Goal: Submit feedback/report problem: Submit feedback/report problem

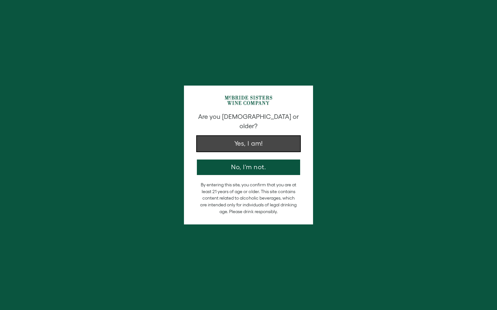
click at [271, 136] on button "Yes, I am!" at bounding box center [248, 143] width 103 height 15
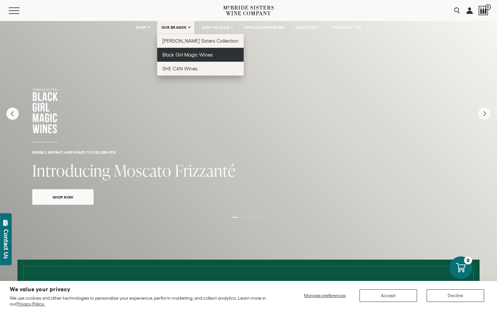
click at [172, 52] on link "Black Girl Magic Wines" at bounding box center [200, 55] width 87 height 14
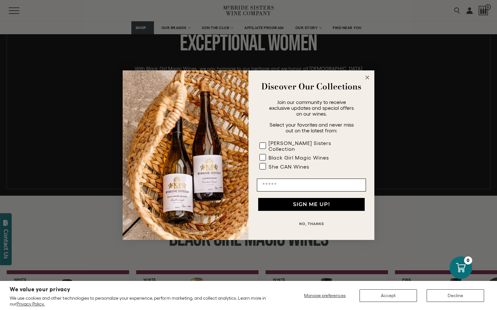
scroll to position [532, 0]
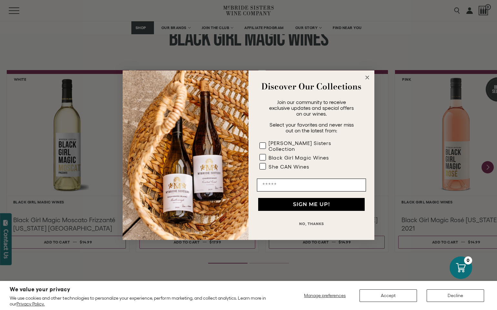
click at [368, 79] on circle "Close dialog" at bounding box center [367, 77] width 7 height 7
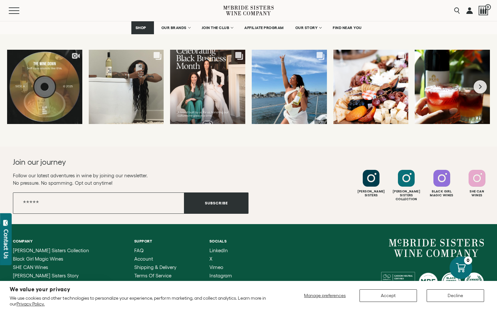
scroll to position [1766, 0]
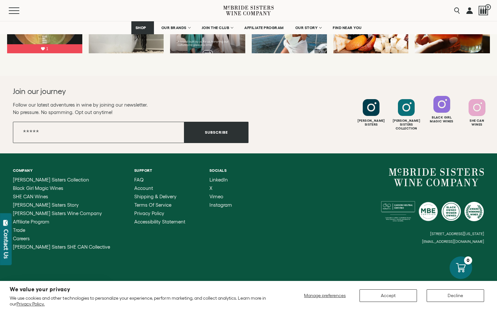
click at [441, 108] on div at bounding box center [442, 104] width 17 height 17
click at [134, 177] on span "FAQ" at bounding box center [138, 179] width 9 height 5
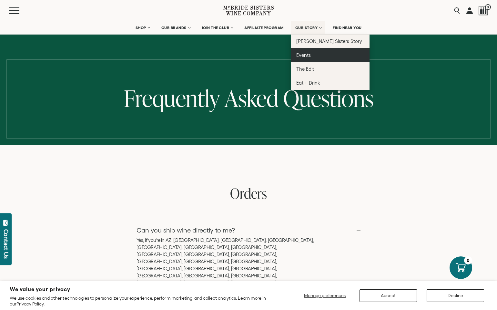
click at [304, 56] on span "Events" at bounding box center [303, 54] width 15 height 5
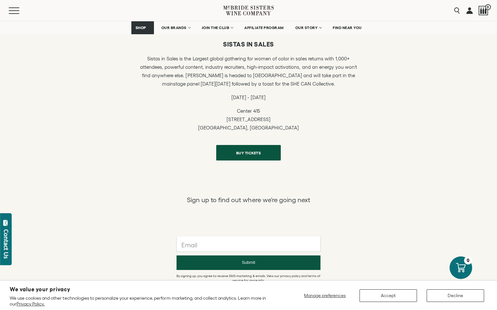
scroll to position [532, 0]
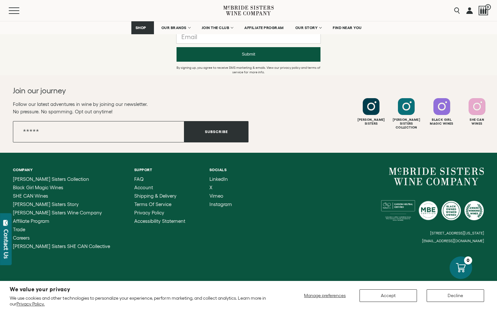
click at [5, 226] on button "Contact Us" at bounding box center [6, 239] width 12 height 52
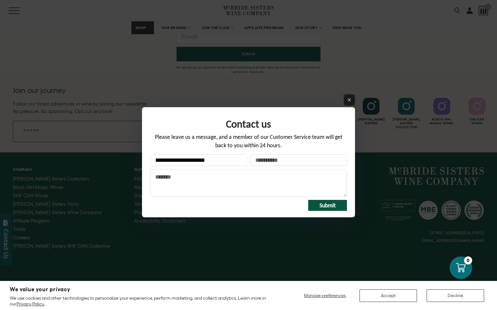
type input "**********"
click at [277, 157] on input "Your email *" at bounding box center [298, 160] width 97 height 12
type input "**********"
click at [272, 177] on textarea "Message" at bounding box center [248, 182] width 197 height 27
click at [349, 100] on icon at bounding box center [349, 99] width 3 height 3
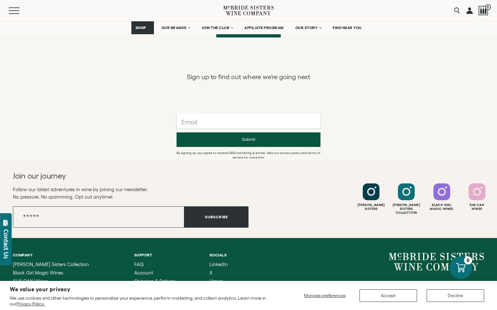
scroll to position [443, 0]
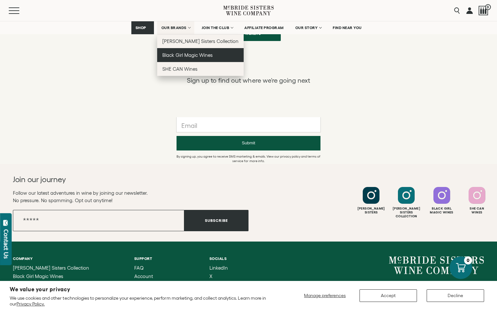
click at [185, 58] on link "Black Girl Magic Wines" at bounding box center [200, 55] width 87 height 14
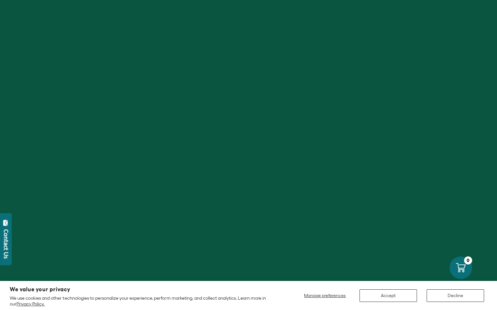
scroll to position [532, 0]
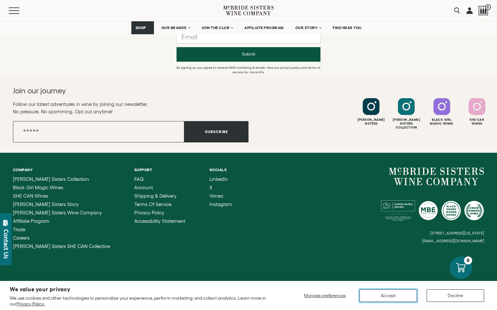
click at [403, 293] on button "Accept" at bounding box center [388, 295] width 57 height 13
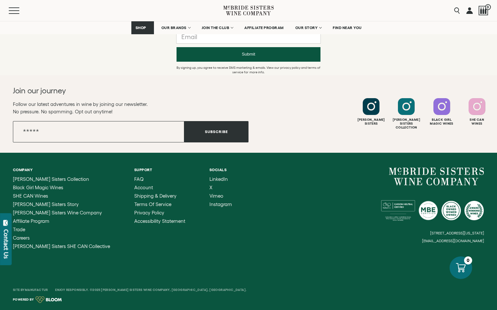
click at [7, 240] on div "Contact Us" at bounding box center [6, 243] width 6 height 29
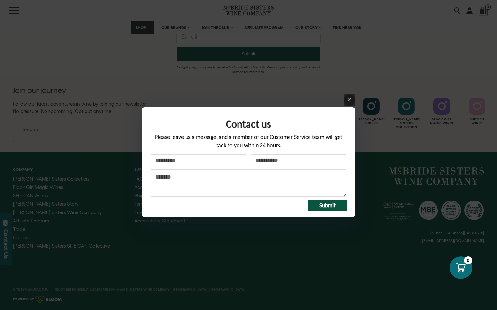
click at [197, 179] on textarea "Message" at bounding box center [248, 182] width 197 height 27
paste textarea "**********"
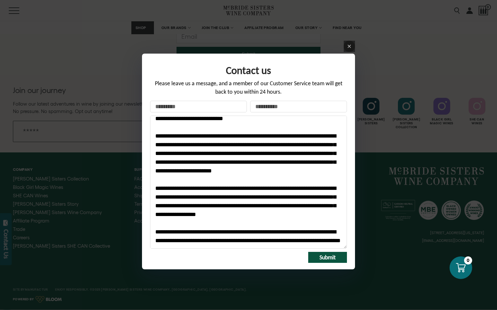
drag, startPoint x: 345, startPoint y: 194, endPoint x: 408, endPoint y: 309, distance: 130.3
click at [408, 309] on div "Contact us Please leave us a message, and a member of our Customer Service team…" at bounding box center [248, 155] width 497 height 310
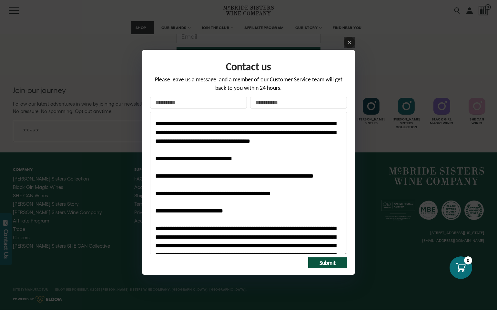
scroll to position [109, 0]
click at [210, 189] on textarea "Message" at bounding box center [248, 183] width 197 height 142
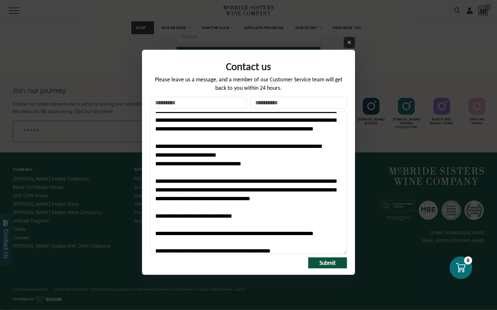
scroll to position [20, 0]
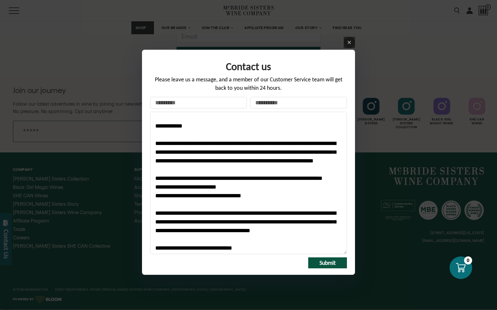
click at [240, 153] on textarea "Message" at bounding box center [248, 183] width 197 height 142
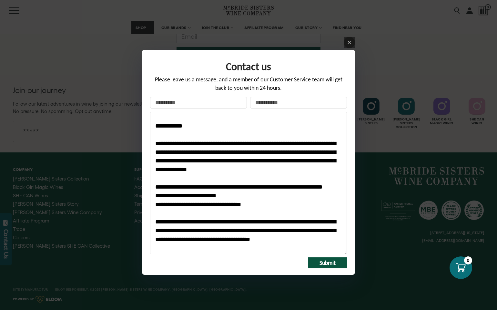
click at [234, 163] on textarea "Message" at bounding box center [248, 183] width 197 height 142
drag, startPoint x: 179, startPoint y: 169, endPoint x: 146, endPoint y: 169, distance: 32.6
click at [146, 169] on div "Contact us Please leave us a message, and a member of our Customer Service team…" at bounding box center [248, 162] width 213 height 225
drag, startPoint x: 200, startPoint y: 126, endPoint x: 160, endPoint y: 125, distance: 40.0
click at [160, 125] on textarea "Message" at bounding box center [248, 183] width 197 height 142
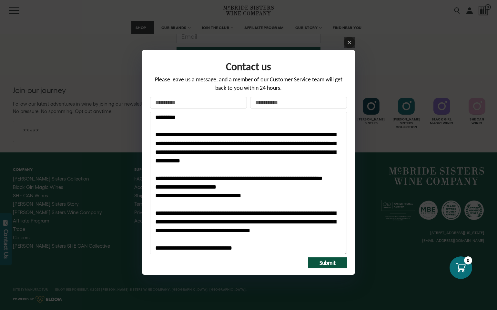
click at [267, 165] on textarea "Message" at bounding box center [248, 183] width 197 height 142
click at [181, 222] on textarea "Message" at bounding box center [248, 183] width 197 height 142
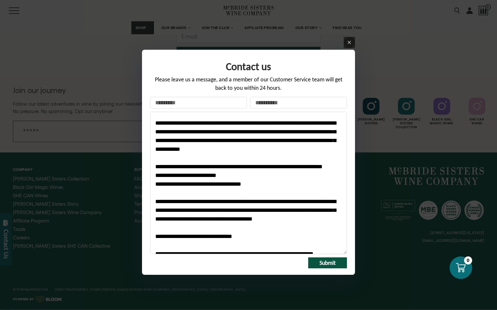
scroll to position [36, 0]
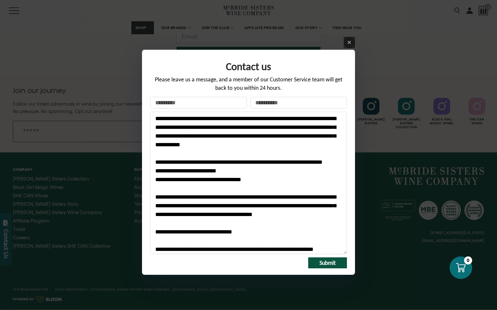
click at [212, 239] on textarea "Message" at bounding box center [248, 183] width 197 height 142
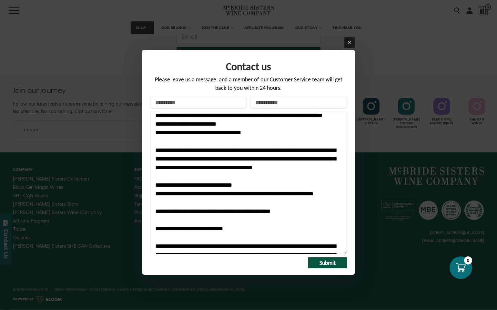
scroll to position [96, 0]
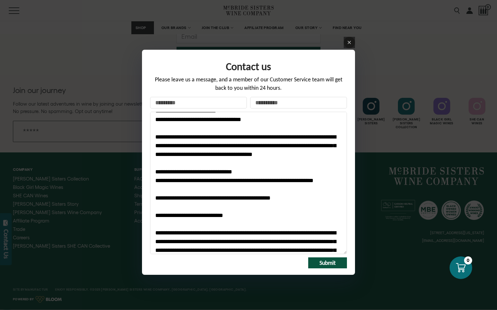
click at [195, 189] on textarea "Message" at bounding box center [248, 183] width 197 height 142
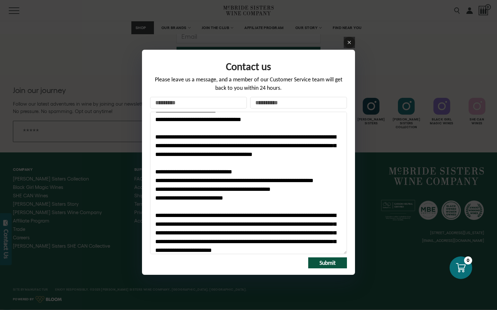
click at [328, 216] on textarea "Message" at bounding box center [248, 183] width 197 height 142
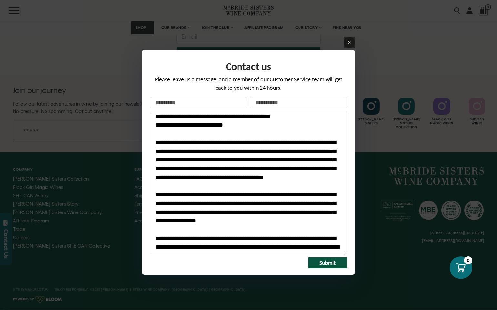
scroll to position [179, 0]
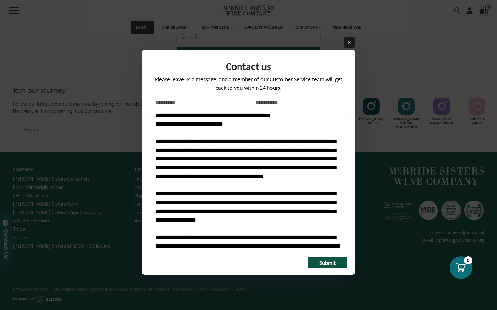
click at [291, 217] on textarea "Message" at bounding box center [248, 183] width 197 height 142
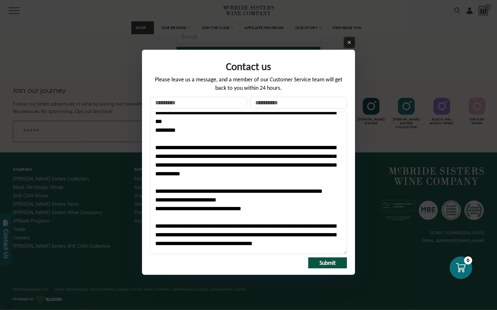
scroll to position [0, 0]
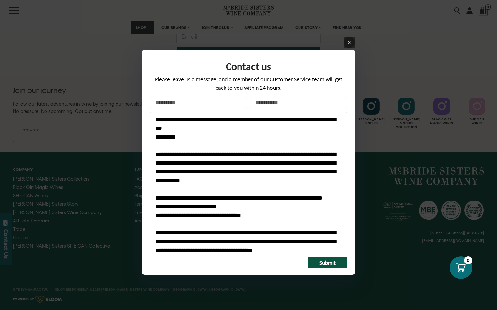
drag, startPoint x: 217, startPoint y: 249, endPoint x: 151, endPoint y: 100, distance: 162.3
click at [151, 100] on form "Your name Your email * Message Submit" at bounding box center [248, 182] width 200 height 171
click at [211, 148] on textarea "Message" at bounding box center [248, 183] width 197 height 142
drag, startPoint x: 195, startPoint y: 254, endPoint x: 158, endPoint y: 81, distance: 177.0
click at [158, 81] on div "Contact us Please leave us a message, and a member of our Customer Service team…" at bounding box center [248, 162] width 197 height 212
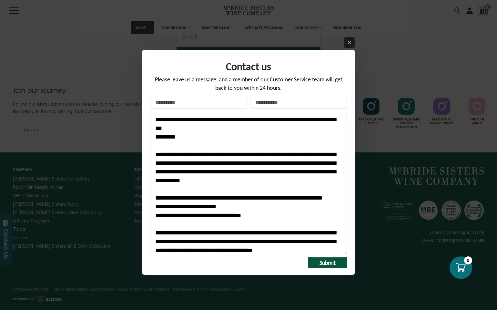
click at [266, 136] on textarea "Message" at bounding box center [248, 183] width 197 height 142
drag, startPoint x: 319, startPoint y: 120, endPoint x: 329, endPoint y: 126, distance: 11.0
click at [329, 126] on textarea "Message" at bounding box center [248, 183] width 197 height 142
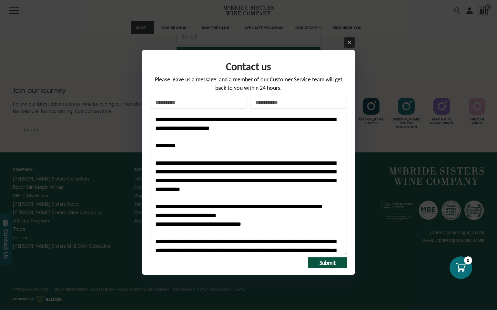
click at [155, 128] on textarea "Message" at bounding box center [248, 183] width 197 height 142
click at [174, 158] on textarea "Message" at bounding box center [248, 183] width 197 height 142
type textarea "**********"
click at [205, 102] on input "Your name" at bounding box center [198, 103] width 97 height 12
type input "**********"
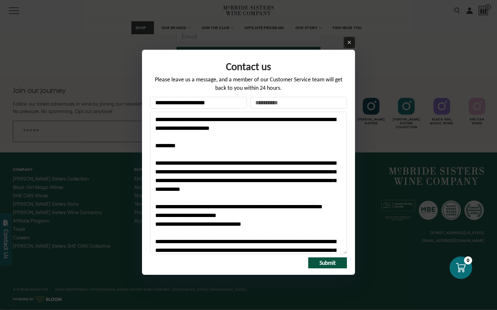
click at [281, 102] on input "Your email *" at bounding box center [298, 103] width 97 height 12
type input "**********"
click at [274, 135] on textarea "Message" at bounding box center [248, 183] width 197 height 142
click at [258, 121] on textarea "Message" at bounding box center [248, 183] width 197 height 142
click at [266, 194] on textarea "Message" at bounding box center [248, 183] width 197 height 142
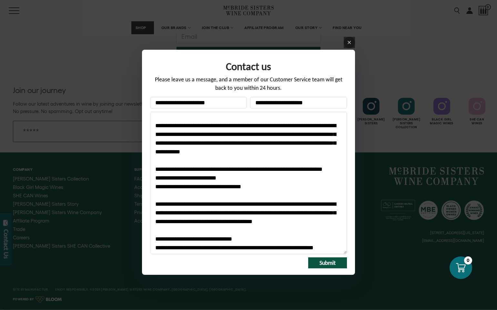
scroll to position [44, 0]
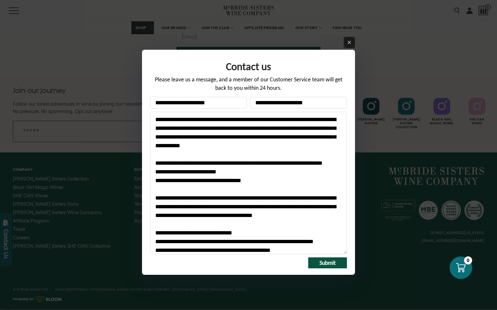
drag, startPoint x: 206, startPoint y: 208, endPoint x: 207, endPoint y: 214, distance: 6.2
click at [207, 214] on textarea "Message" at bounding box center [248, 183] width 197 height 142
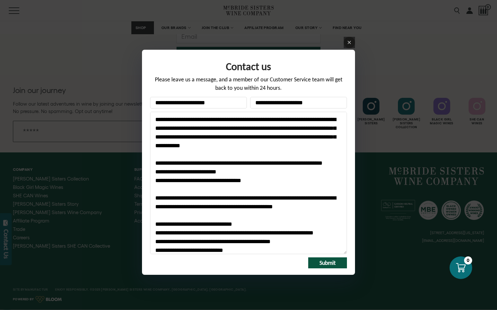
drag, startPoint x: 243, startPoint y: 207, endPoint x: 263, endPoint y: 207, distance: 19.7
click at [263, 207] on textarea "Message" at bounding box center [248, 183] width 197 height 142
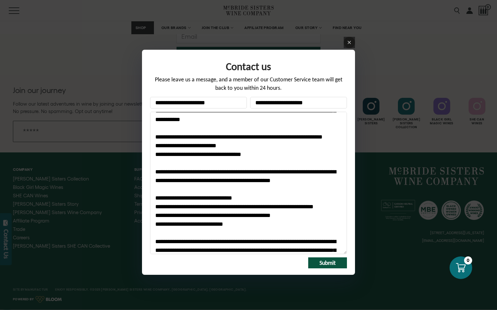
scroll to position [77, 0]
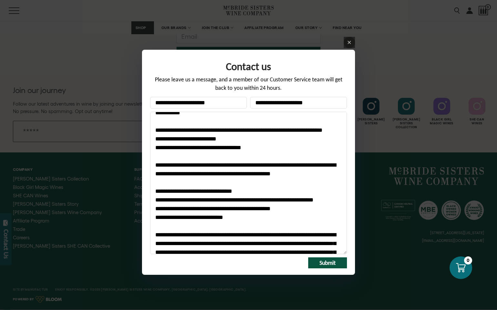
click at [251, 219] on textarea "Message" at bounding box center [248, 183] width 197 height 142
drag, startPoint x: 250, startPoint y: 218, endPoint x: 147, endPoint y: 213, distance: 102.8
click at [147, 213] on div "**********" at bounding box center [248, 162] width 213 height 225
click at [179, 225] on textarea "Message" at bounding box center [248, 183] width 197 height 142
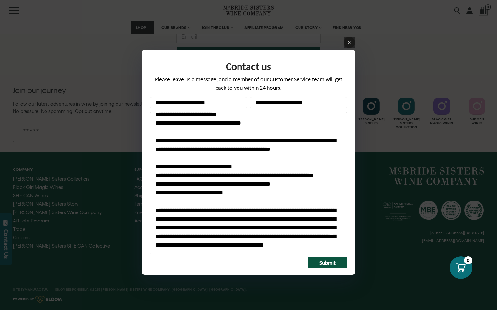
scroll to position [124, 0]
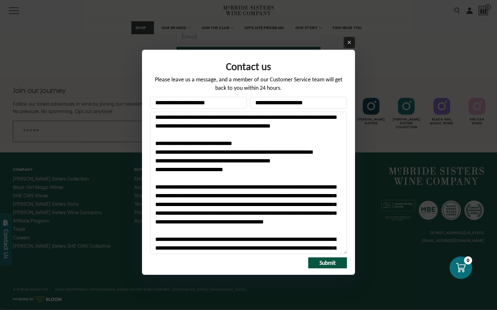
drag, startPoint x: 238, startPoint y: 213, endPoint x: 206, endPoint y: 213, distance: 32.3
click at [206, 213] on textarea "Message" at bounding box center [248, 183] width 197 height 142
click at [231, 220] on textarea "Message" at bounding box center [248, 183] width 197 height 142
drag, startPoint x: 239, startPoint y: 214, endPoint x: 154, endPoint y: 215, distance: 84.9
click at [154, 215] on textarea "Message" at bounding box center [248, 183] width 197 height 142
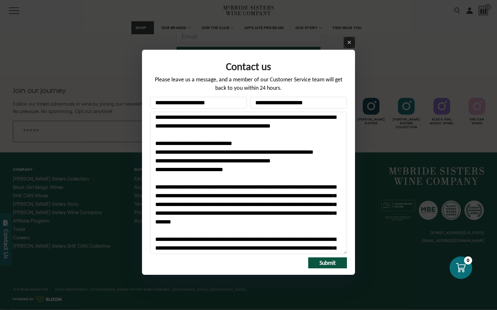
click at [255, 223] on textarea "Message" at bounding box center [248, 183] width 197 height 142
click at [232, 213] on textarea "Message" at bounding box center [248, 183] width 197 height 142
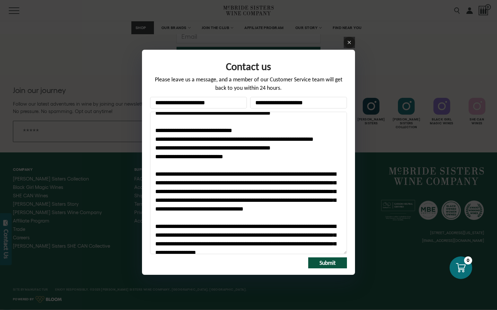
scroll to position [138, 0]
click at [213, 209] on textarea "Message" at bounding box center [248, 183] width 197 height 142
click at [262, 213] on textarea "Message" at bounding box center [248, 183] width 197 height 142
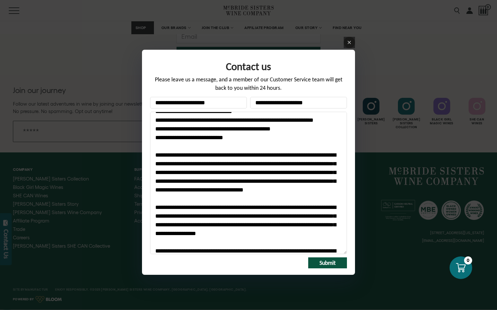
click at [246, 238] on textarea "Message" at bounding box center [248, 183] width 197 height 142
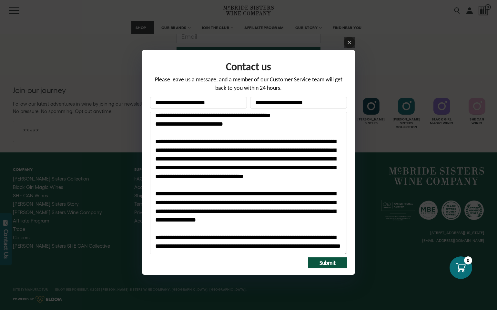
scroll to position [179, 0]
click at [244, 219] on textarea "Message" at bounding box center [248, 183] width 197 height 142
click at [243, 249] on textarea "Message" at bounding box center [248, 183] width 197 height 142
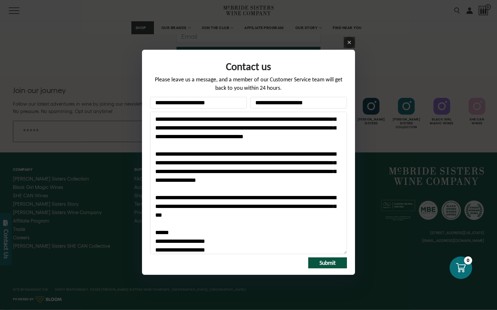
scroll to position [218, 0]
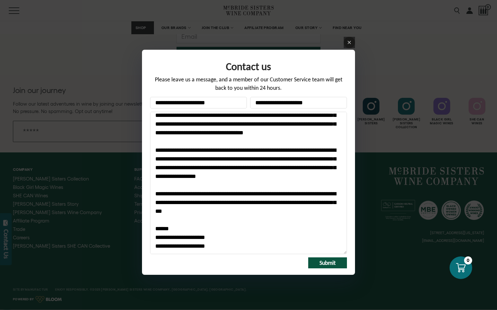
click at [234, 231] on textarea "Message" at bounding box center [248, 183] width 197 height 142
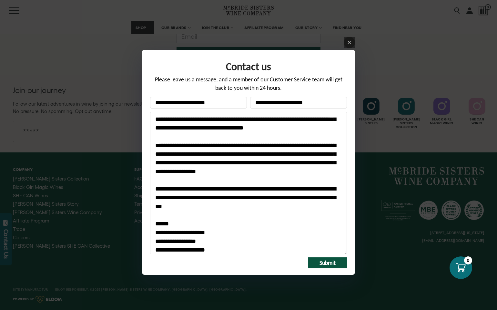
click at [209, 226] on textarea "Message" at bounding box center [248, 183] width 197 height 142
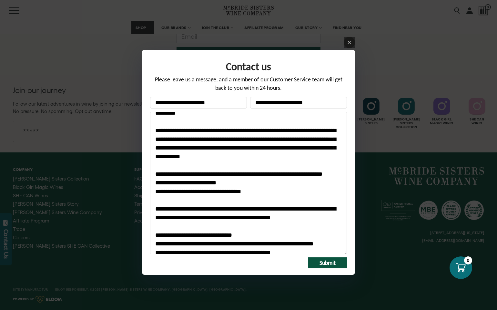
scroll to position [33, 0]
drag, startPoint x: 220, startPoint y: 208, endPoint x: 235, endPoint y: 208, distance: 15.8
click at [235, 208] on textarea "Message" at bounding box center [248, 183] width 197 height 142
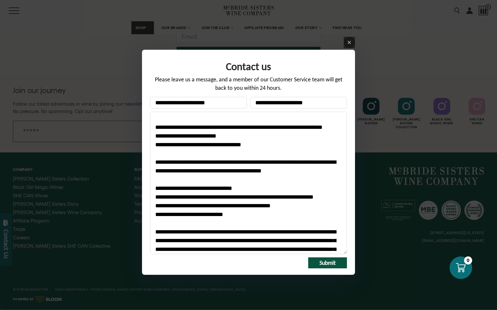
scroll to position [112, 0]
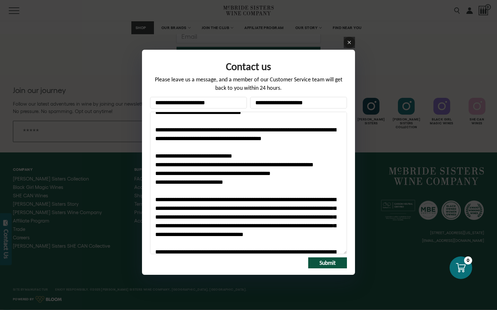
drag, startPoint x: 249, startPoint y: 160, endPoint x: 177, endPoint y: 156, distance: 71.8
click at [177, 156] on textarea "Message" at bounding box center [248, 183] width 197 height 142
click at [244, 155] on textarea "Message" at bounding box center [248, 183] width 197 height 142
drag, startPoint x: 261, startPoint y: 151, endPoint x: 245, endPoint y: 153, distance: 15.3
click at [245, 153] on textarea "Message" at bounding box center [248, 183] width 197 height 142
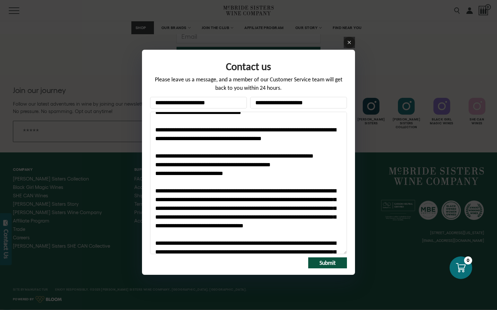
click at [291, 167] on textarea "Message" at bounding box center [248, 183] width 197 height 142
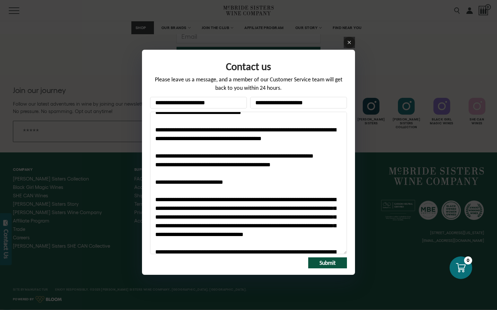
paste textarea "**********"
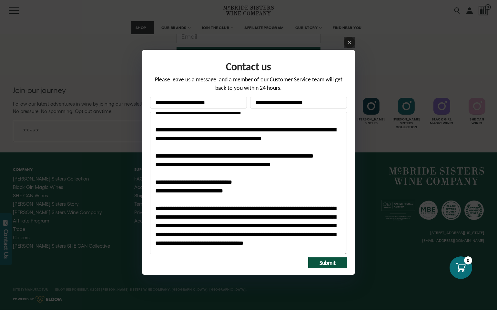
click at [223, 178] on textarea "Message" at bounding box center [248, 183] width 197 height 142
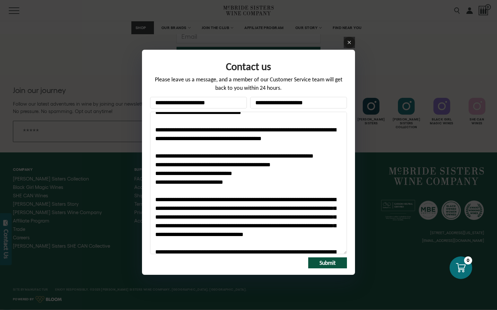
click at [216, 188] on textarea "Message" at bounding box center [248, 183] width 197 height 142
click at [190, 183] on textarea "Message" at bounding box center [248, 183] width 197 height 142
click at [243, 179] on textarea "Message" at bounding box center [248, 183] width 197 height 142
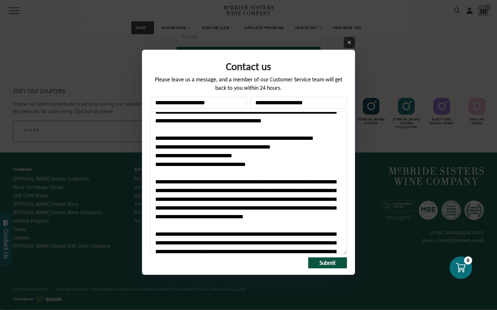
click at [237, 221] on textarea "Message" at bounding box center [248, 183] width 197 height 142
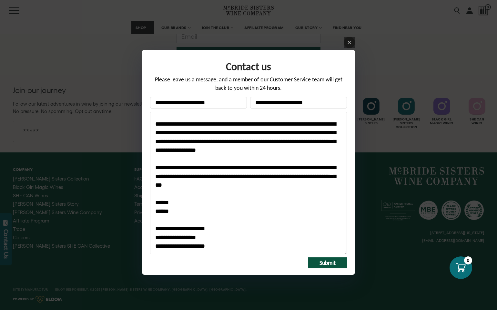
scroll to position [248, 0]
type textarea "**********"
click at [332, 262] on span "Submit" at bounding box center [328, 262] width 16 height 7
